Goal: Task Accomplishment & Management: Manage account settings

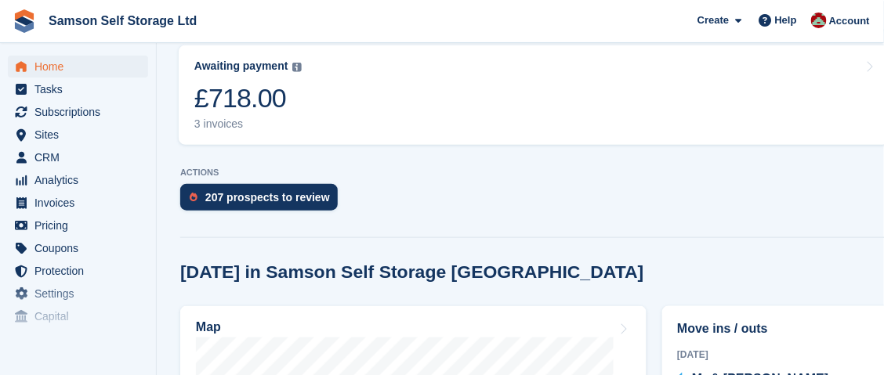
scroll to position [548, 0]
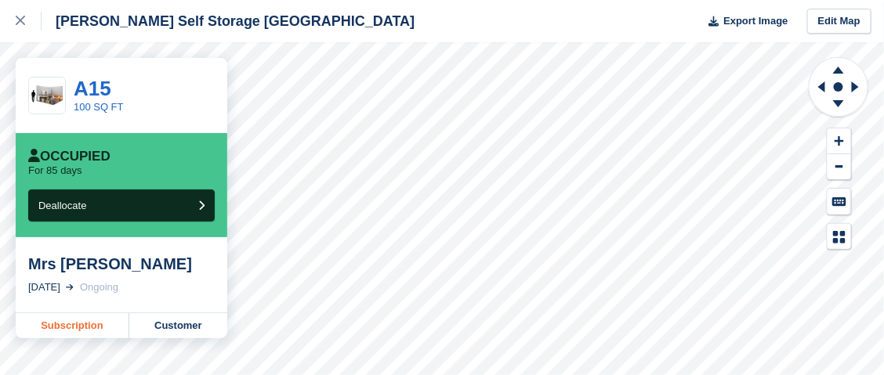
click at [94, 326] on link "Subscription" at bounding box center [73, 325] width 114 height 25
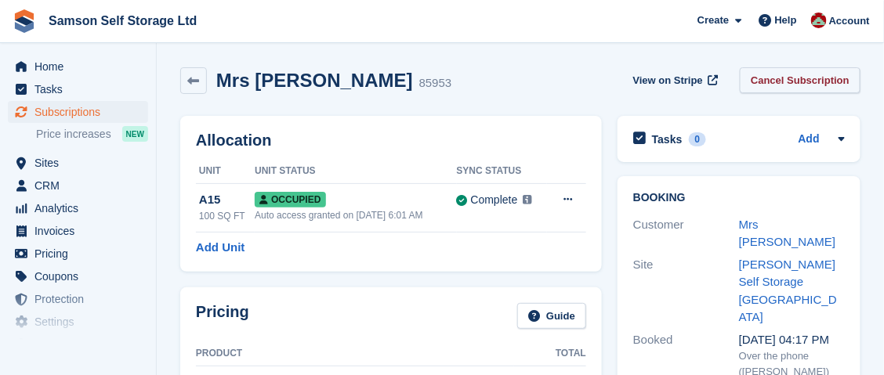
click at [793, 81] on link "Cancel Subscription" at bounding box center [799, 80] width 121 height 26
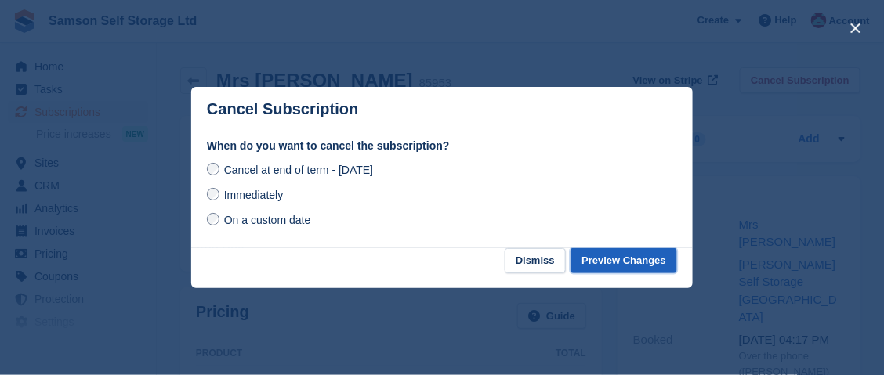
click at [633, 263] on button "Preview Changes" at bounding box center [623, 261] width 107 height 26
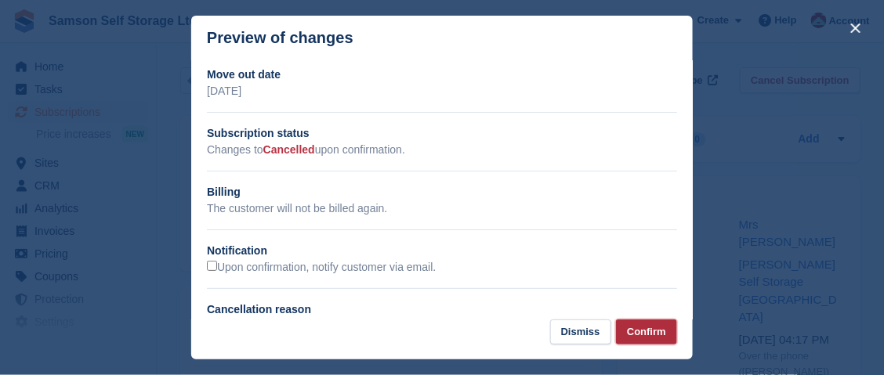
click at [645, 336] on button "Confirm" at bounding box center [646, 333] width 61 height 26
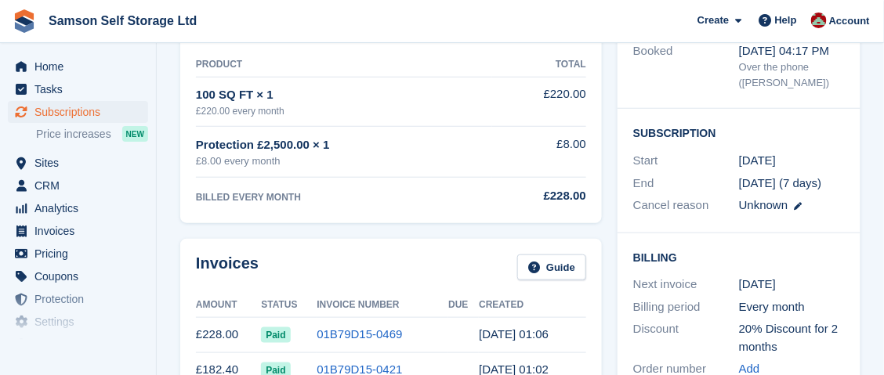
scroll to position [391, 0]
